Goal: Download file/media

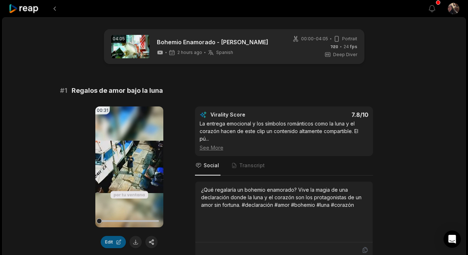
click at [119, 241] on button "Edit" at bounding box center [113, 242] width 25 height 12
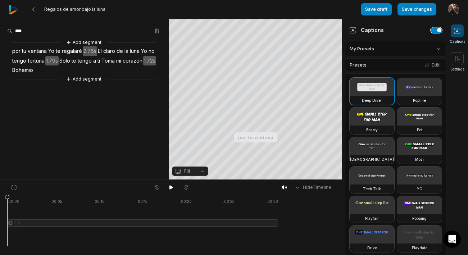
click at [439, 30] on button "button" at bounding box center [436, 30] width 12 height 6
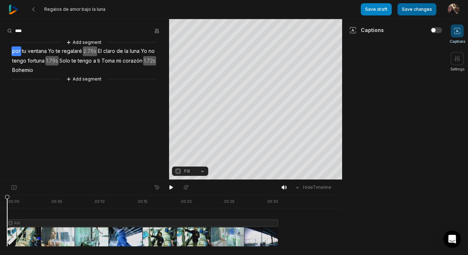
click at [418, 11] on button "Save changes" at bounding box center [416, 9] width 39 height 12
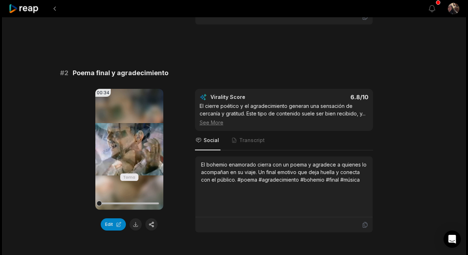
scroll to position [233, 0]
click at [112, 228] on button "Edit" at bounding box center [113, 225] width 25 height 12
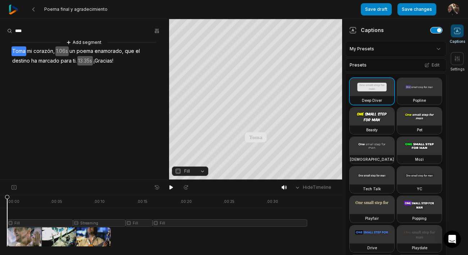
click at [440, 32] on button "button" at bounding box center [436, 30] width 12 height 6
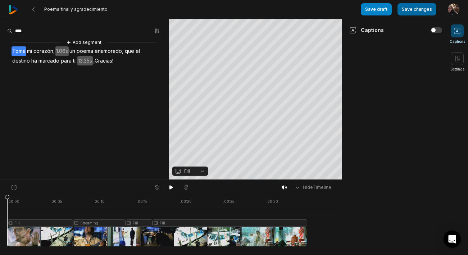
click at [419, 10] on button "Save changes" at bounding box center [416, 9] width 39 height 12
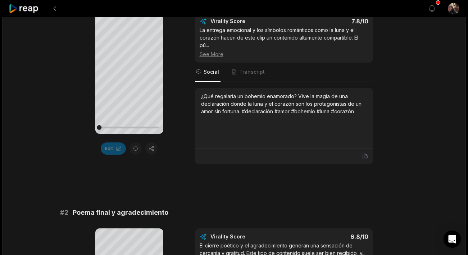
scroll to position [265, 0]
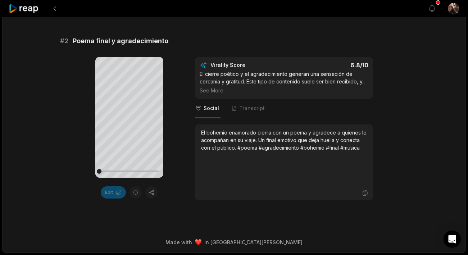
click at [422, 121] on div "04:05 Bohemio Enamorado - [PERSON_NAME] 3 hours ago Spanish es 00:00 - 04:05 Po…" at bounding box center [233, 2] width 463 height 500
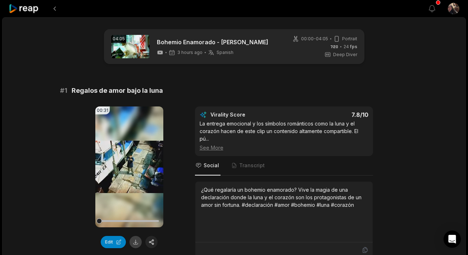
click at [136, 243] on button at bounding box center [135, 242] width 12 height 12
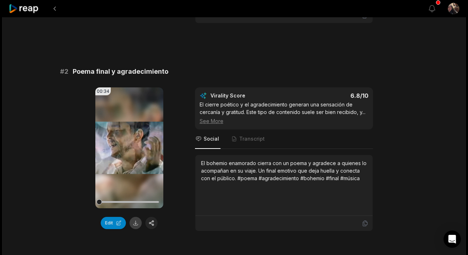
scroll to position [243, 0]
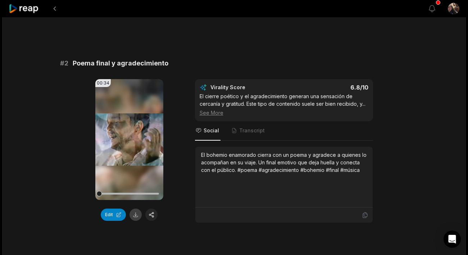
click at [136, 214] on button at bounding box center [135, 215] width 12 height 12
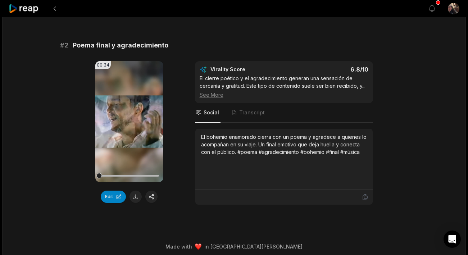
scroll to position [265, 0]
